Goal: Task Accomplishment & Management: Manage account settings

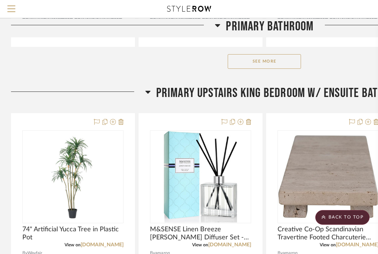
scroll to position [1136, 0]
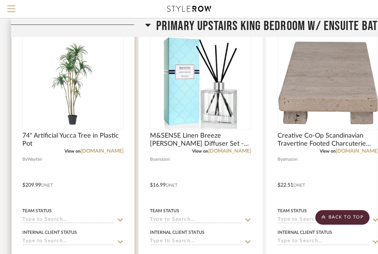
click at [86, 188] on div at bounding box center [72, 180] width 123 height 321
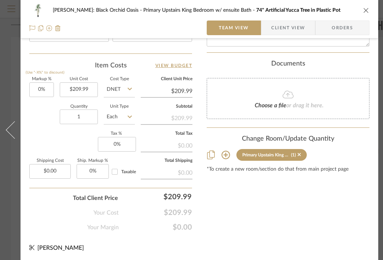
scroll to position [425, 0]
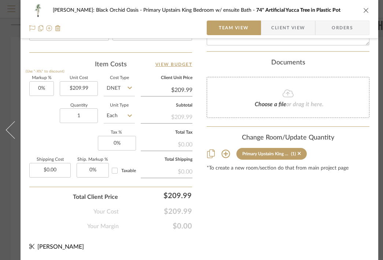
click at [224, 150] on icon at bounding box center [225, 154] width 9 height 9
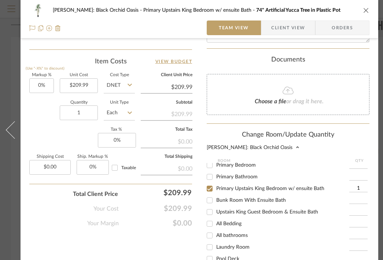
scroll to position [86, 0]
click at [208, 210] on input "Upstairs King Guest Bedroom & Ensuite Bath" at bounding box center [210, 212] width 12 height 12
checkbox input "true"
type input "1"
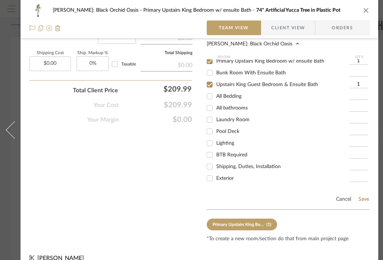
scroll to position [540, 0]
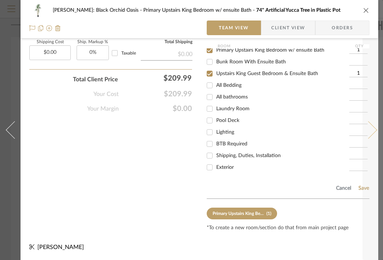
click at [365, 183] on button at bounding box center [372, 130] width 21 height 260
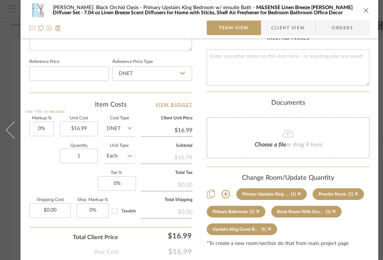
scroll to position [427, 0]
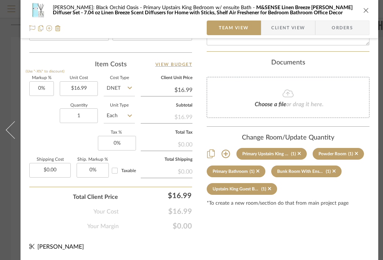
click at [364, 11] on icon "close" at bounding box center [366, 10] width 6 height 6
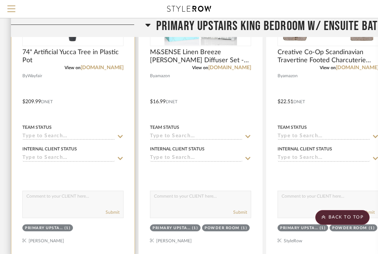
scroll to position [1257, 0]
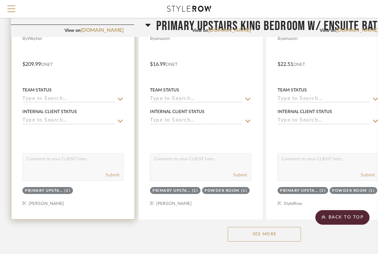
click at [92, 197] on div at bounding box center [72, 59] width 123 height 321
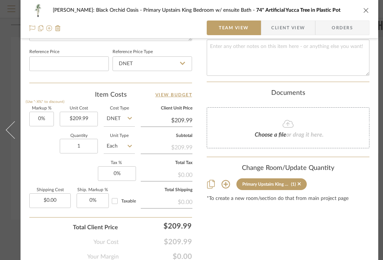
scroll to position [427, 0]
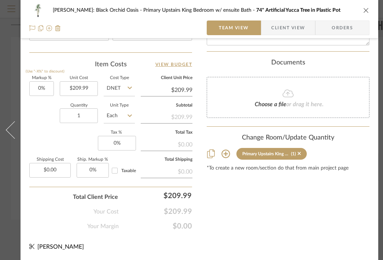
click at [228, 150] on icon at bounding box center [225, 154] width 9 height 9
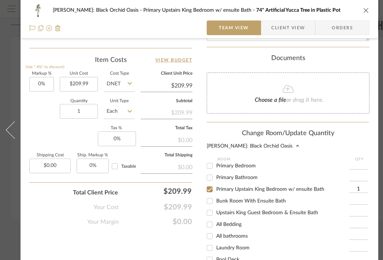
scroll to position [117, 0]
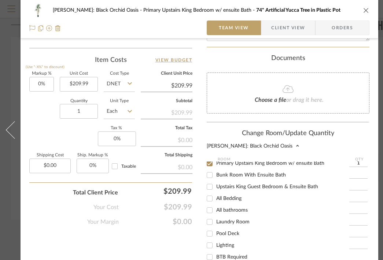
click at [210, 181] on input "Upstairs King Guest Bedroom & Ensuite Bath" at bounding box center [210, 187] width 12 height 12
checkbox input "true"
type input "1"
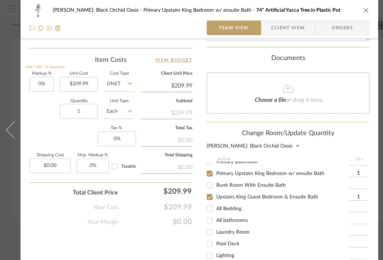
click at [208, 171] on input "Primary Upstairs King Bedroom w/ ensuite Bath" at bounding box center [210, 174] width 12 height 12
checkbox input "false"
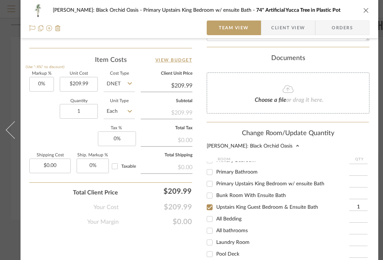
scroll to position [88, 0]
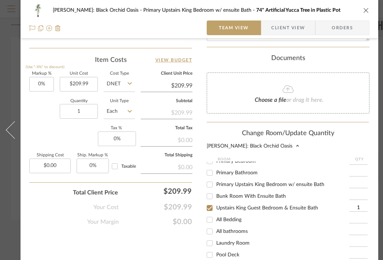
click at [210, 181] on input "Primary Upstairs King Bedroom w/ ensuite Bath" at bounding box center [210, 185] width 12 height 12
checkbox input "true"
type input "1"
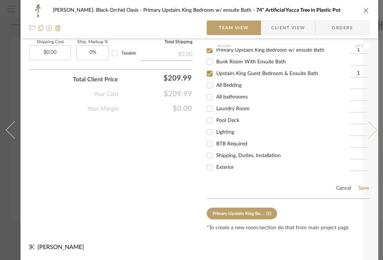
click at [362, 180] on button at bounding box center [372, 130] width 21 height 260
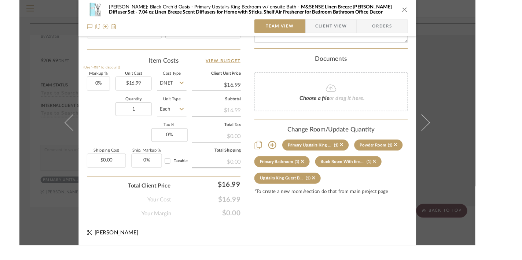
scroll to position [421, 0]
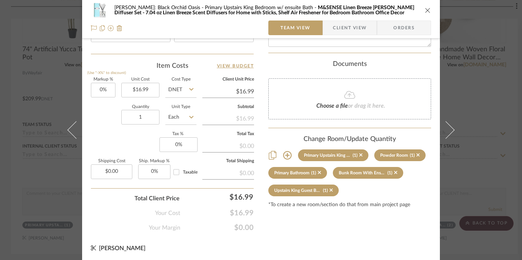
click at [377, 5] on div "[PERSON_NAME]: Black Orchid Oasis Primary Upstairs King Bedroom w/ ensuite Bath…" at bounding box center [261, 10] width 340 height 15
click at [377, 12] on icon "close" at bounding box center [428, 10] width 6 height 6
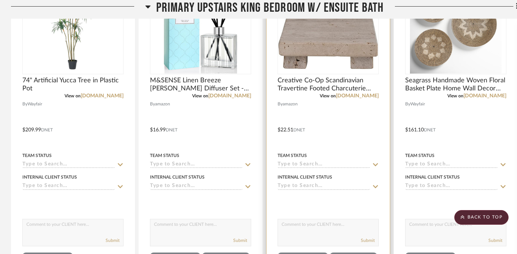
scroll to position [1292, 0]
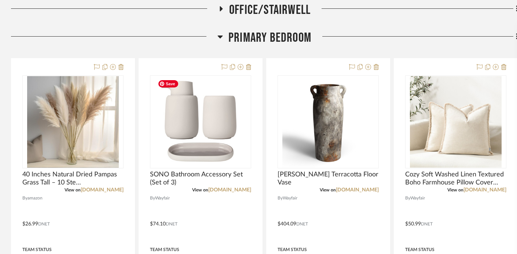
scroll to position [358, 0]
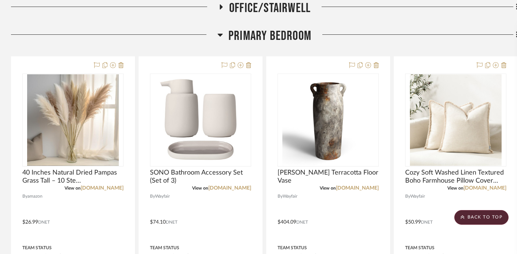
click at [222, 37] on icon at bounding box center [219, 34] width 5 height 9
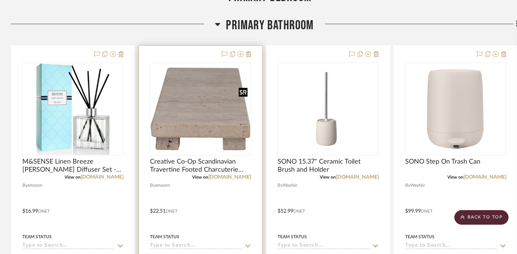
scroll to position [378, 0]
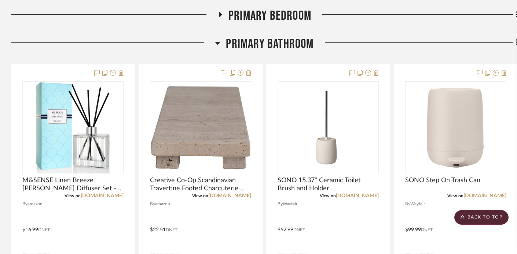
click at [218, 44] on icon at bounding box center [217, 42] width 5 height 9
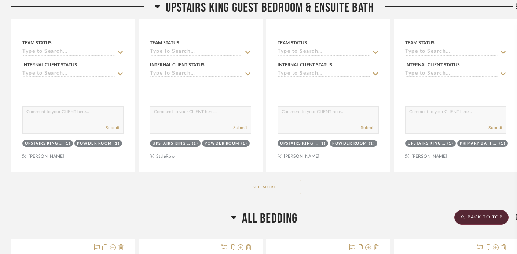
scroll to position [1410, 0]
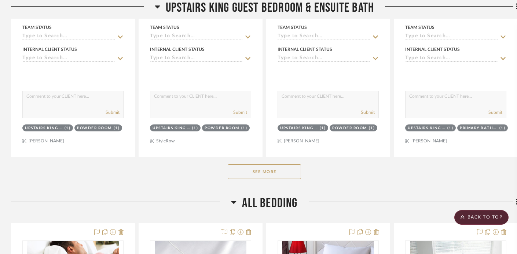
click at [231, 174] on button "See More" at bounding box center [264, 172] width 73 height 15
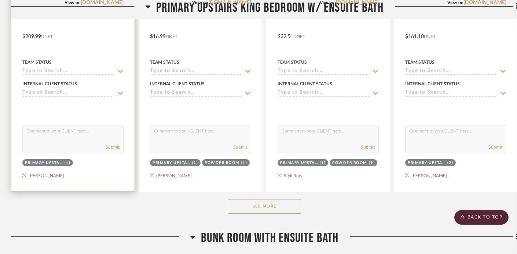
scroll to position [546, 0]
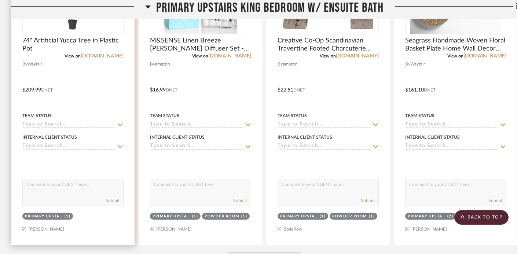
click at [84, 112] on div "Team Status" at bounding box center [72, 120] width 101 height 18
click at [76, 118] on div "Team Status" at bounding box center [72, 115] width 101 height 7
click at [67, 95] on div at bounding box center [72, 85] width 123 height 321
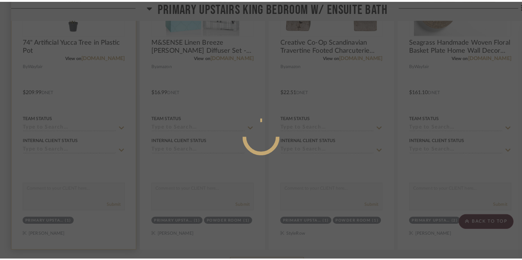
scroll to position [0, 0]
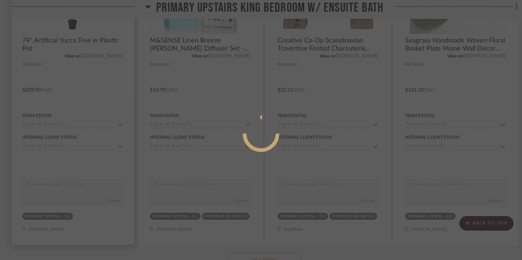
click at [67, 95] on div at bounding box center [261, 130] width 522 height 260
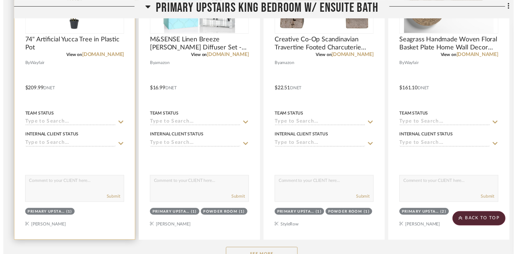
scroll to position [546, 0]
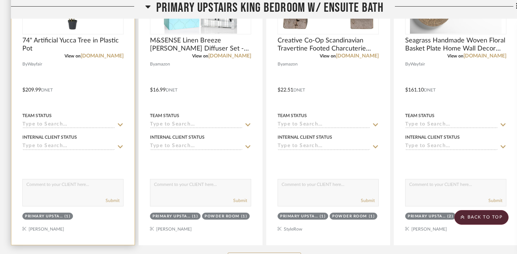
click at [67, 95] on div at bounding box center [72, 85] width 123 height 321
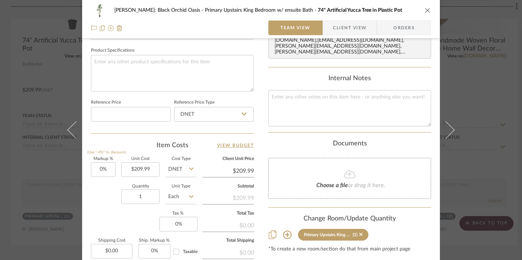
scroll to position [388, 0]
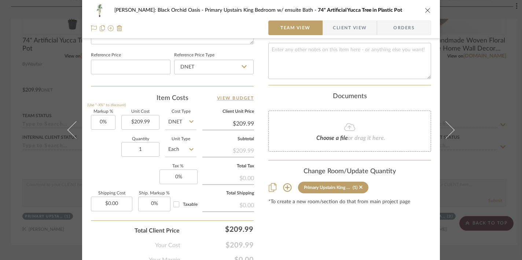
click at [286, 184] on icon at bounding box center [287, 188] width 8 height 8
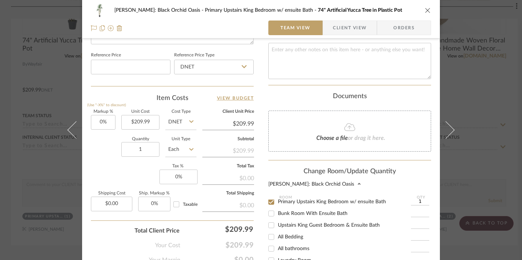
scroll to position [117, 0]
click at [272, 219] on input "Upstairs King Guest Bedroom & Ensuite Bath" at bounding box center [271, 225] width 12 height 12
checkbox input "true"
type input "1"
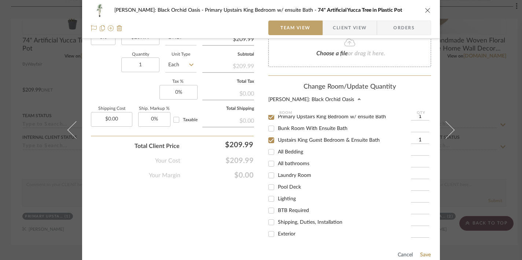
scroll to position [486, 0]
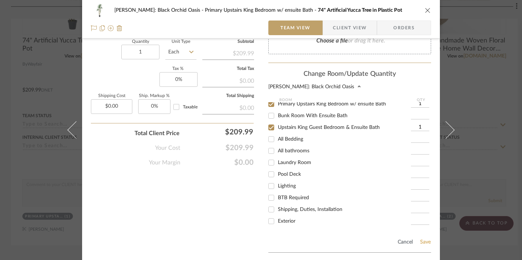
click at [421, 239] on button "Save" at bounding box center [425, 242] width 11 height 6
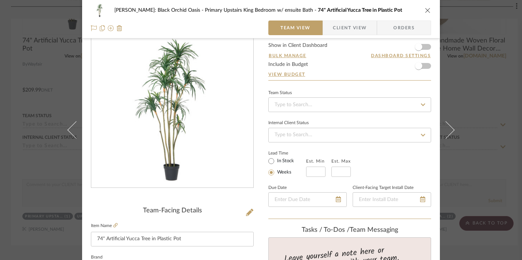
scroll to position [421, 0]
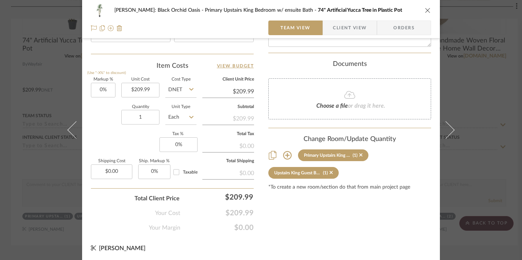
click at [425, 10] on icon "close" at bounding box center [428, 10] width 6 height 6
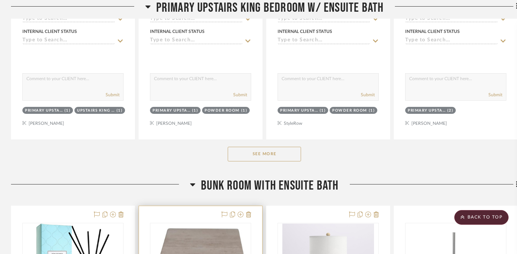
scroll to position [649, 0]
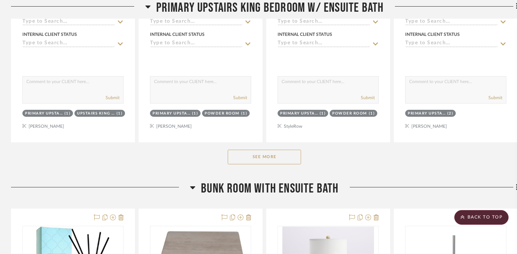
click at [191, 188] on icon at bounding box center [192, 188] width 5 height 3
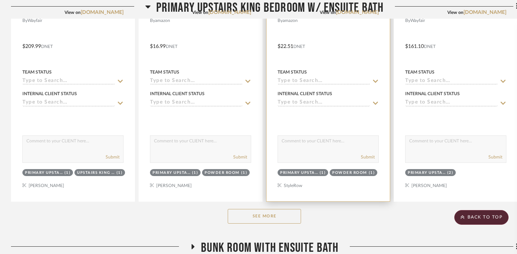
scroll to position [590, 0]
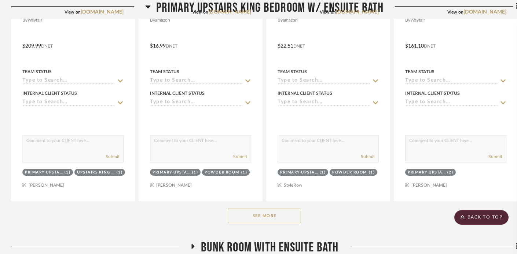
click at [261, 210] on button "See More" at bounding box center [264, 216] width 73 height 15
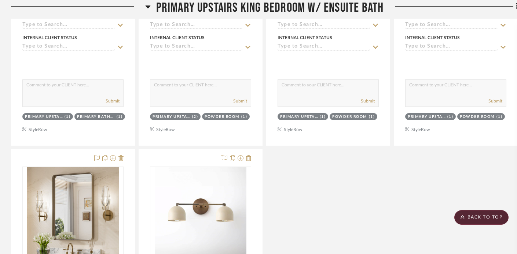
scroll to position [1580, 0]
